Goal: Task Accomplishment & Management: Manage account settings

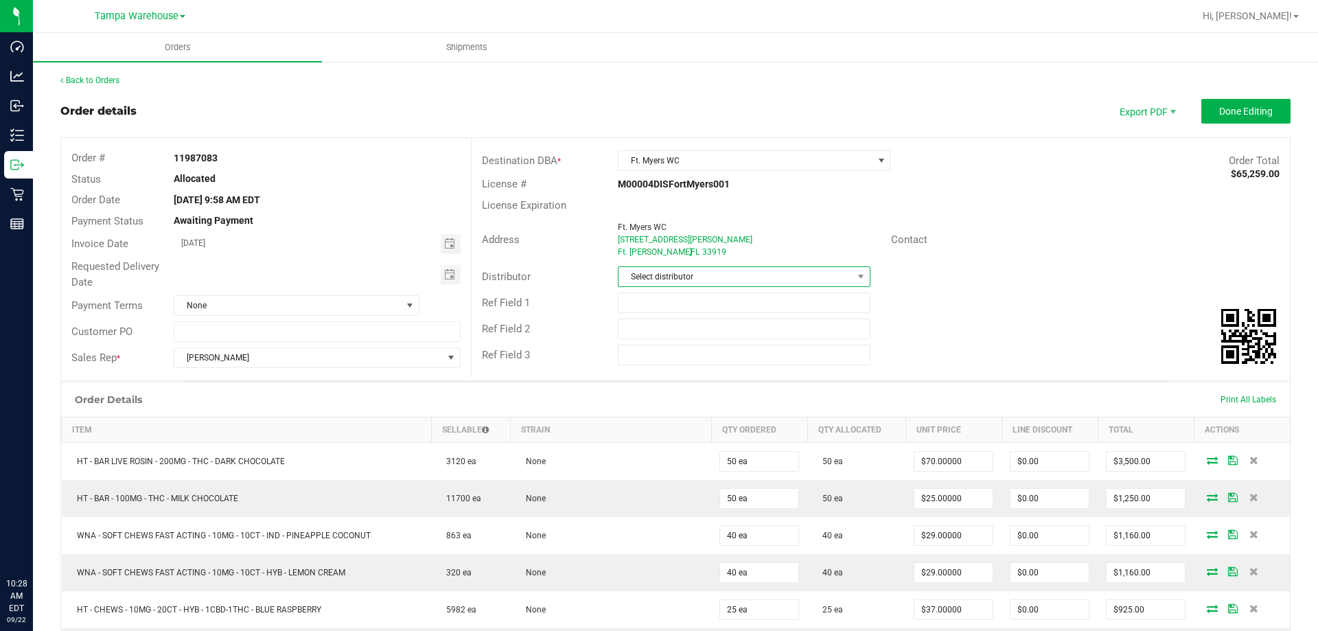
click at [719, 277] on span "Select distributor" at bounding box center [734, 276] width 233 height 19
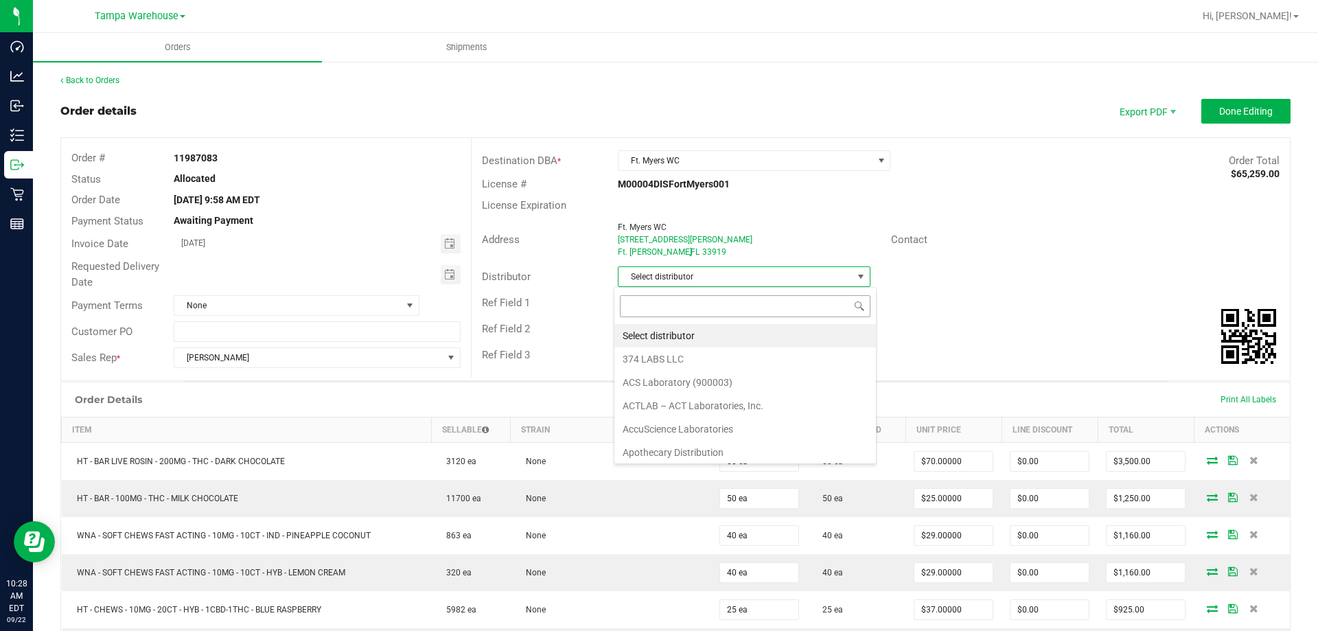
scroll to position [21, 250]
type input "tam"
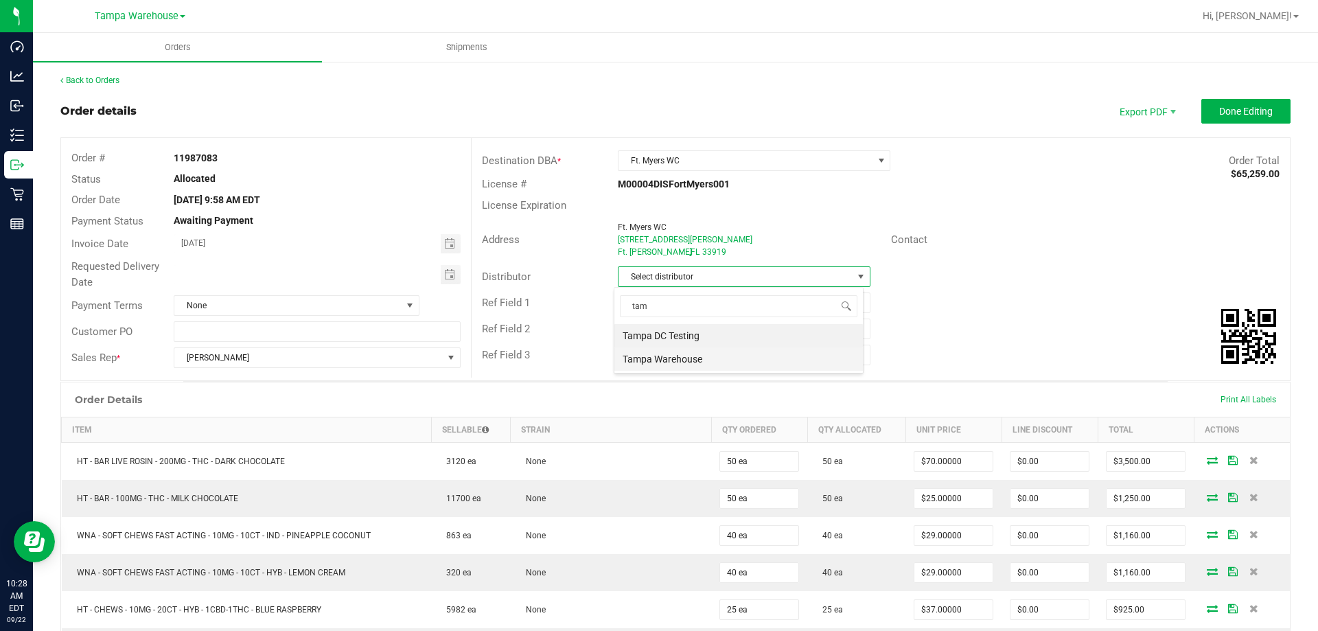
click at [670, 356] on li "Tampa Warehouse" at bounding box center [738, 358] width 248 height 23
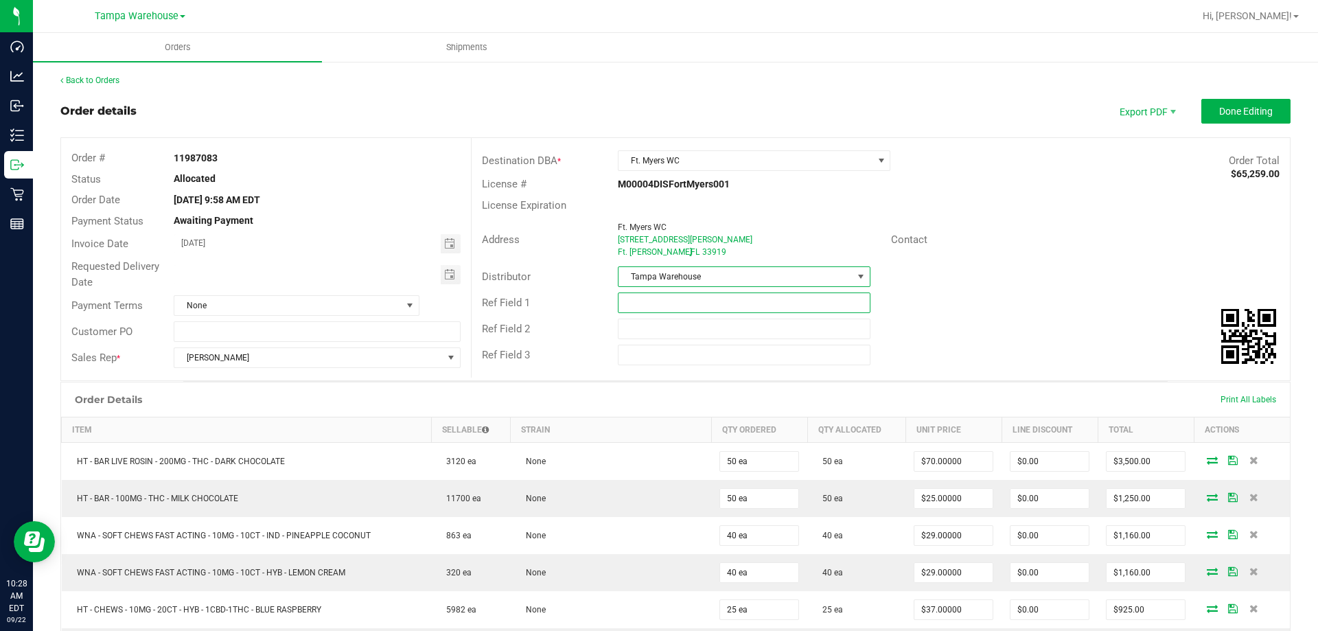
click at [659, 308] on input "text" at bounding box center [744, 302] width 252 height 21
type input "FTM WC"
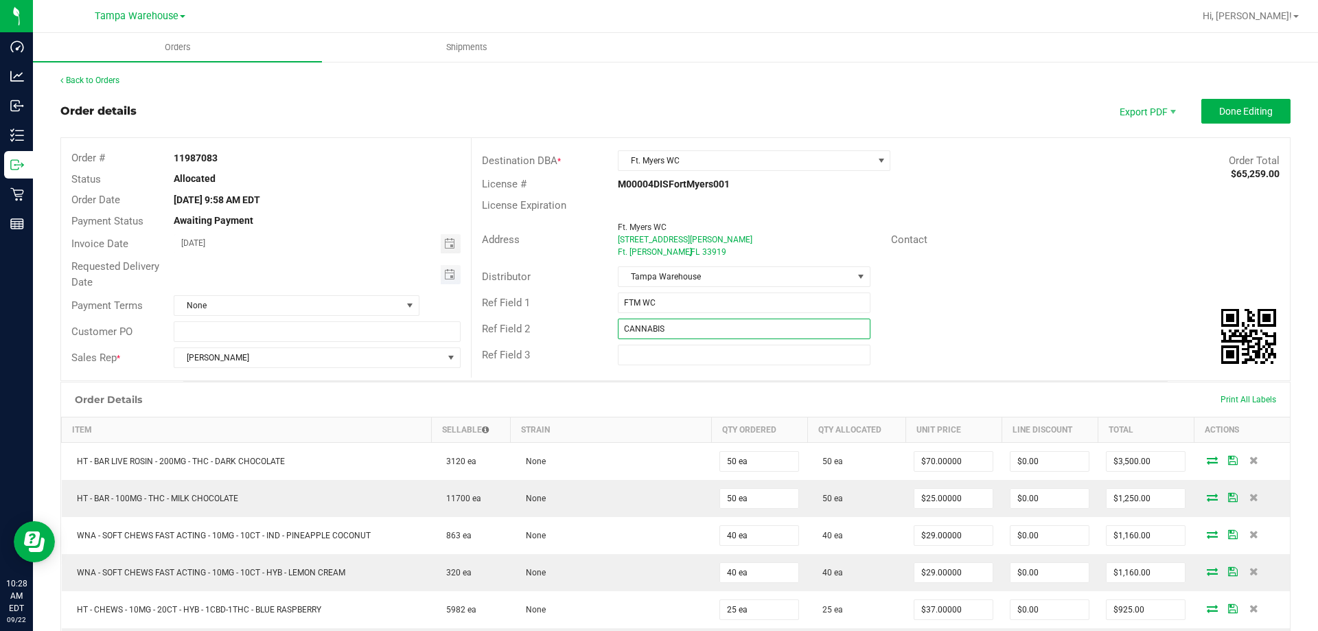
click at [441, 281] on span "Toggle calendar" at bounding box center [451, 274] width 20 height 19
type input "CANNABIS"
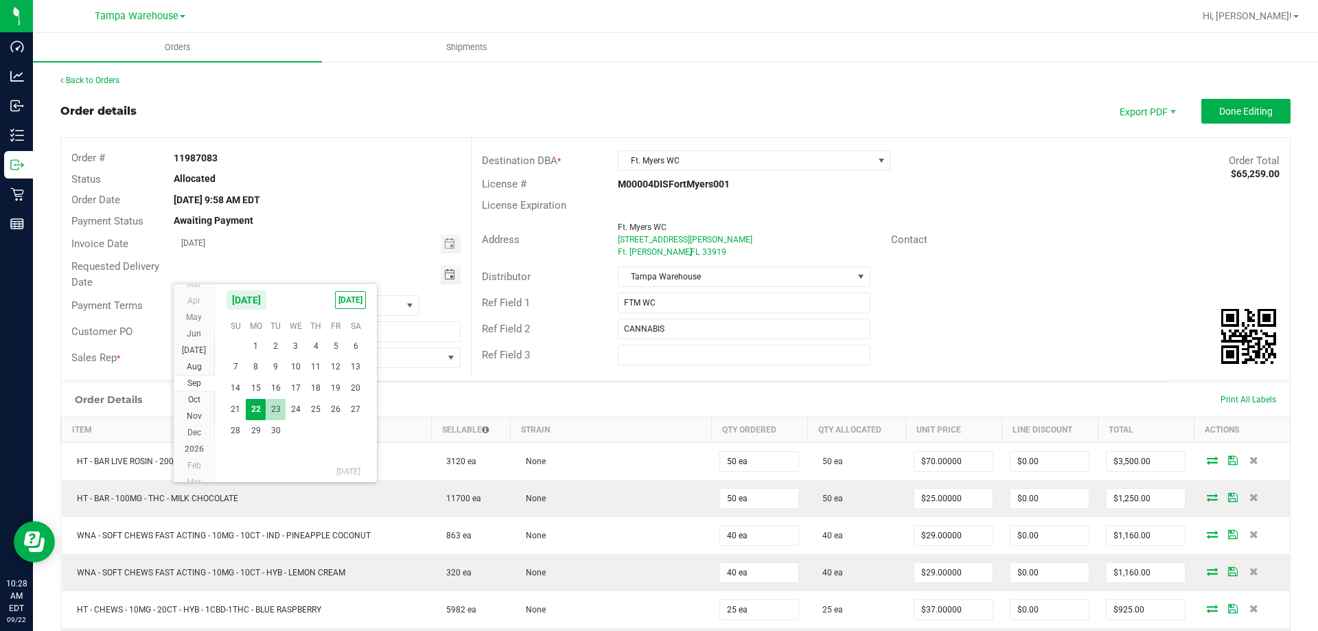
click at [271, 408] on span "23" at bounding box center [276, 409] width 20 height 21
type input "[DATE]"
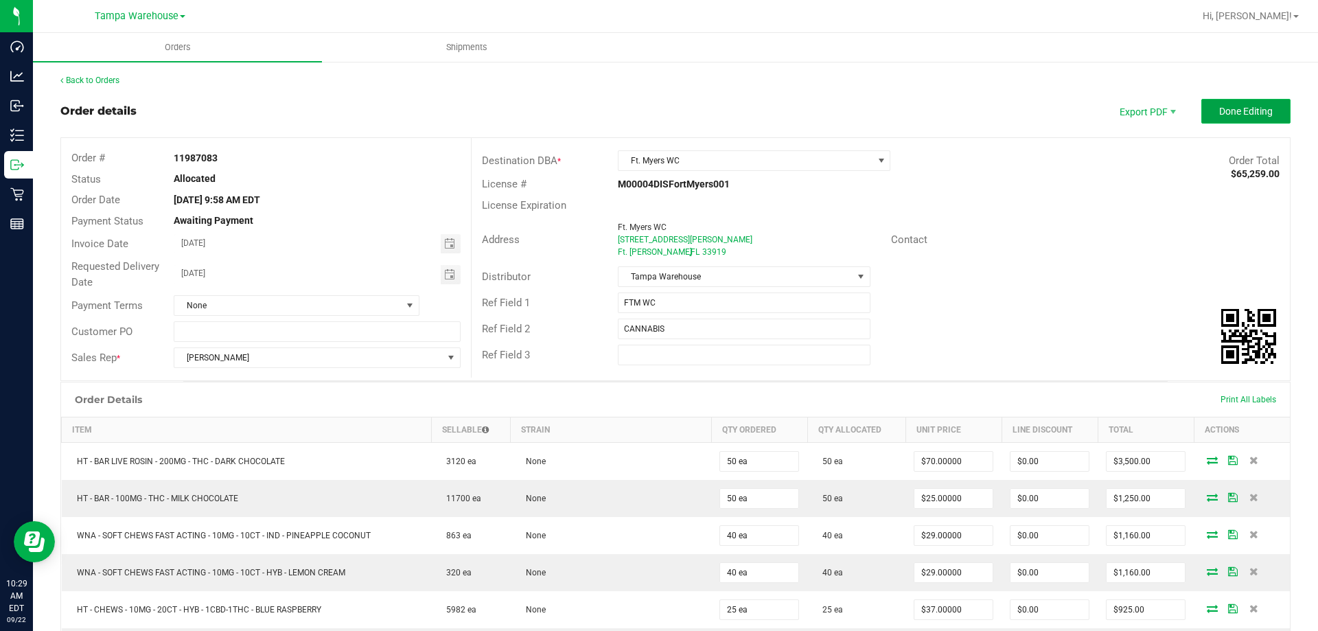
click at [1231, 115] on span "Done Editing" at bounding box center [1246, 111] width 54 height 11
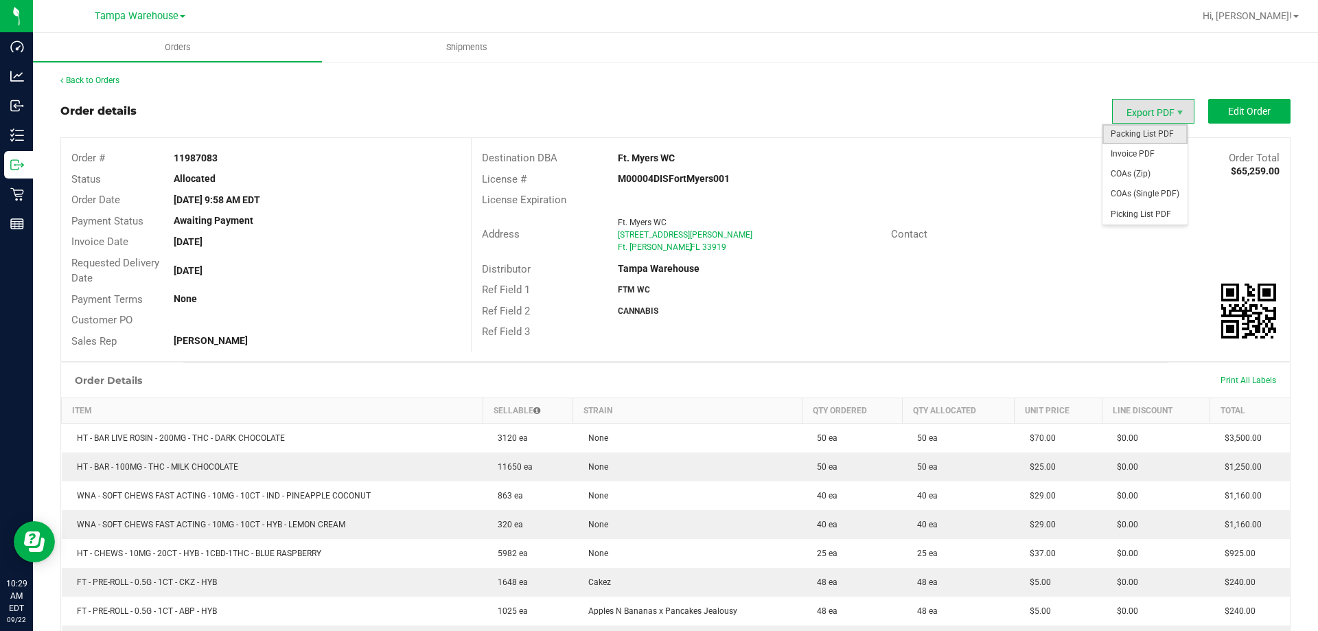
click at [1150, 131] on span "Packing List PDF" at bounding box center [1144, 134] width 85 height 20
click at [98, 83] on link "Back to Orders" at bounding box center [89, 81] width 59 height 10
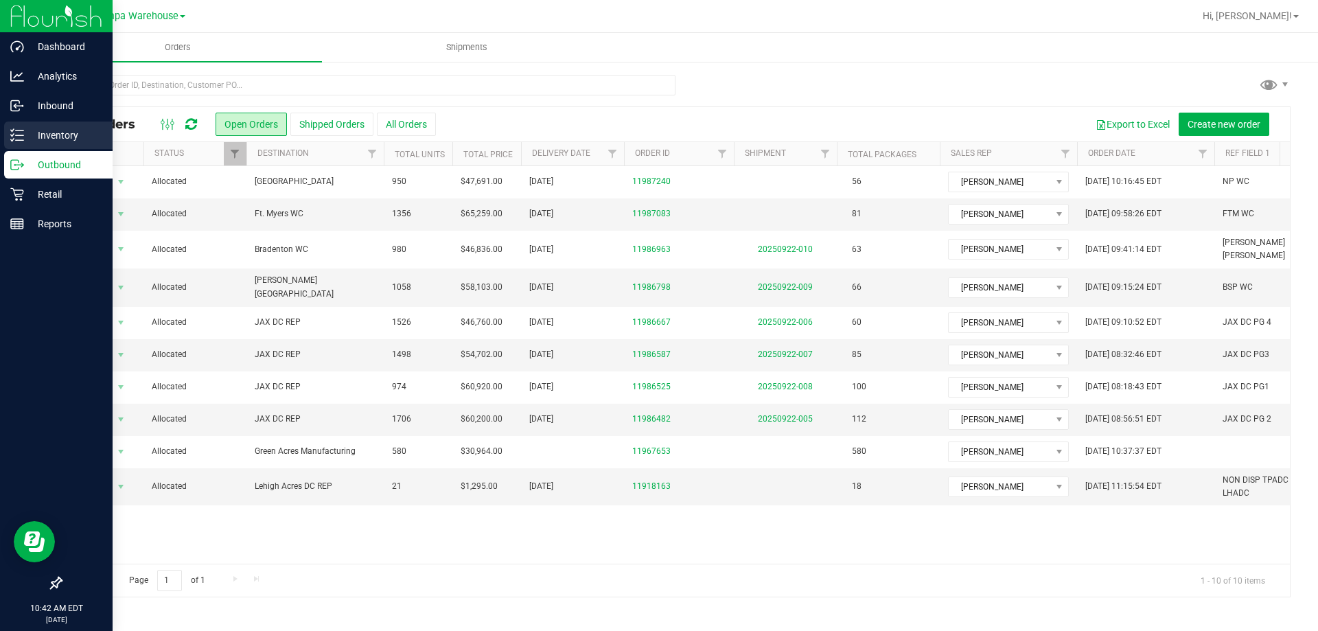
click at [36, 142] on p "Inventory" at bounding box center [65, 135] width 82 height 16
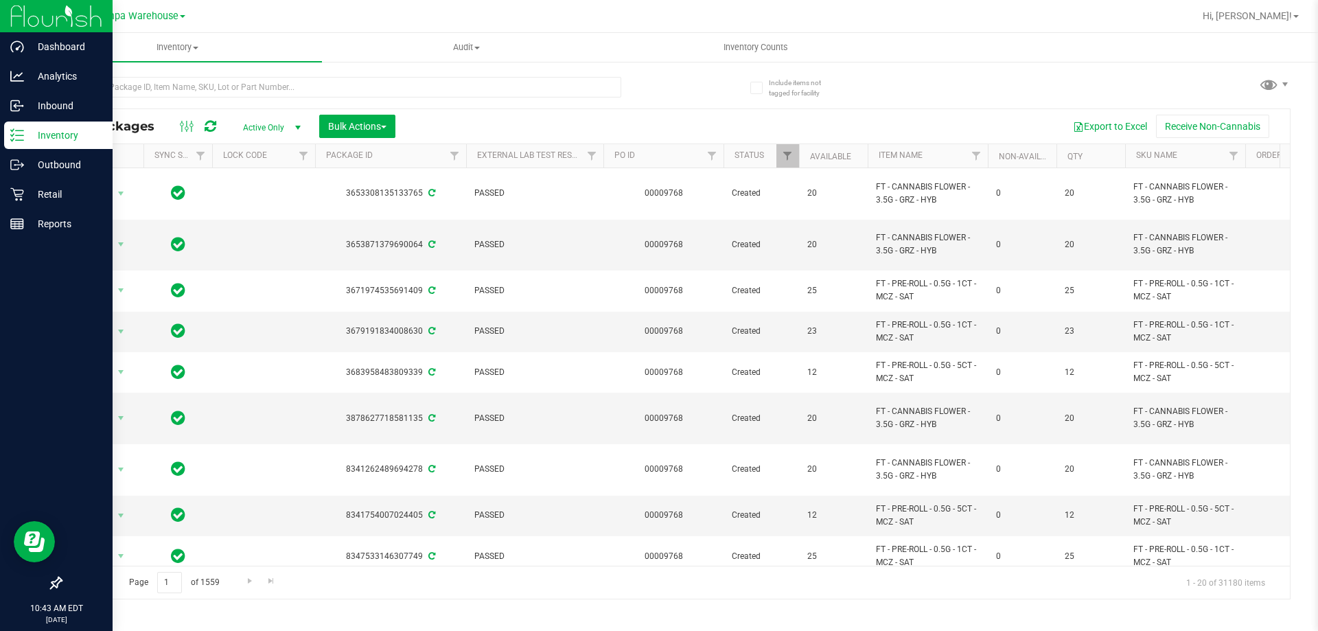
click at [20, 134] on icon at bounding box center [17, 135] width 14 height 14
